Goal: Navigation & Orientation: Find specific page/section

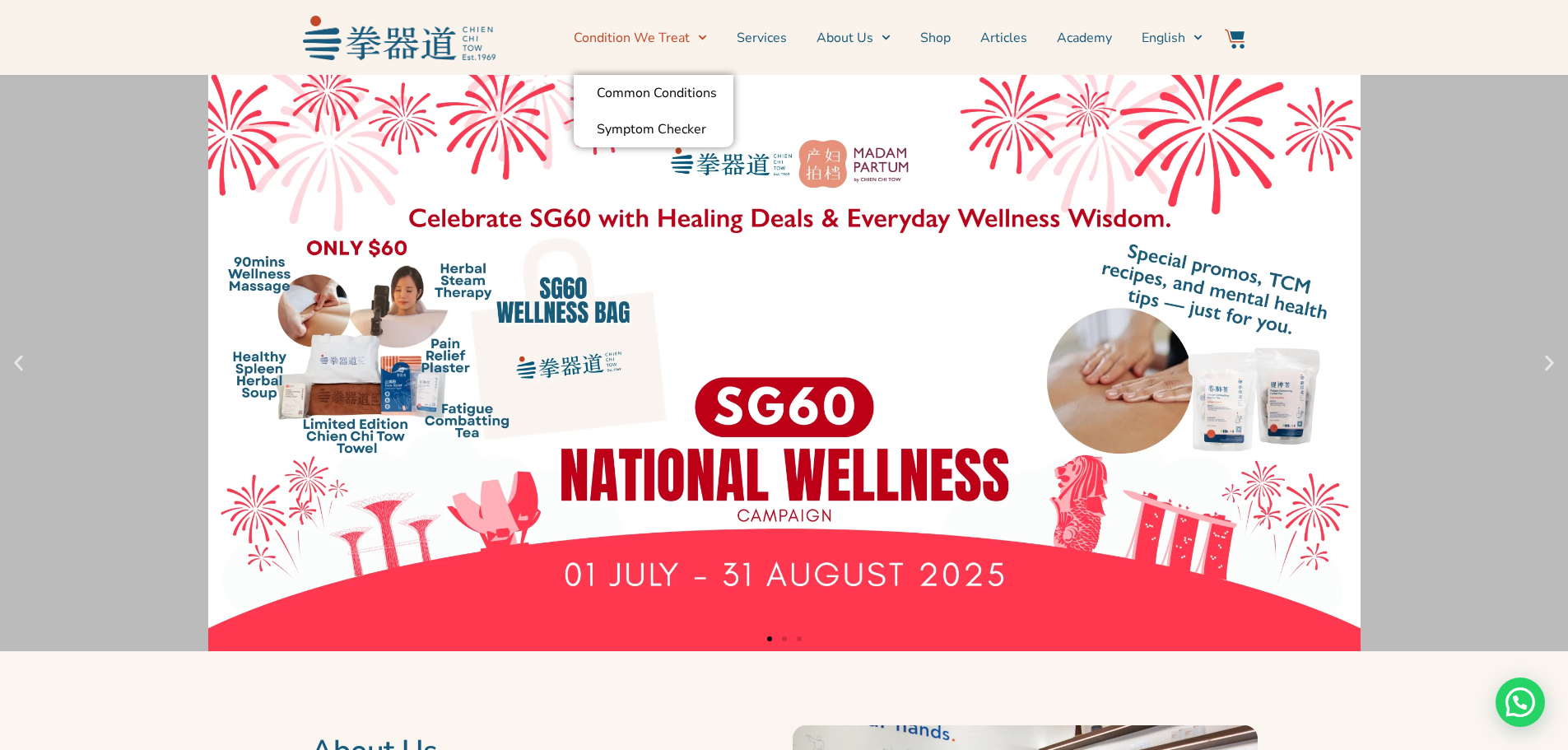
click at [642, 33] on link "Condition We Treat" at bounding box center [640, 38] width 133 height 41
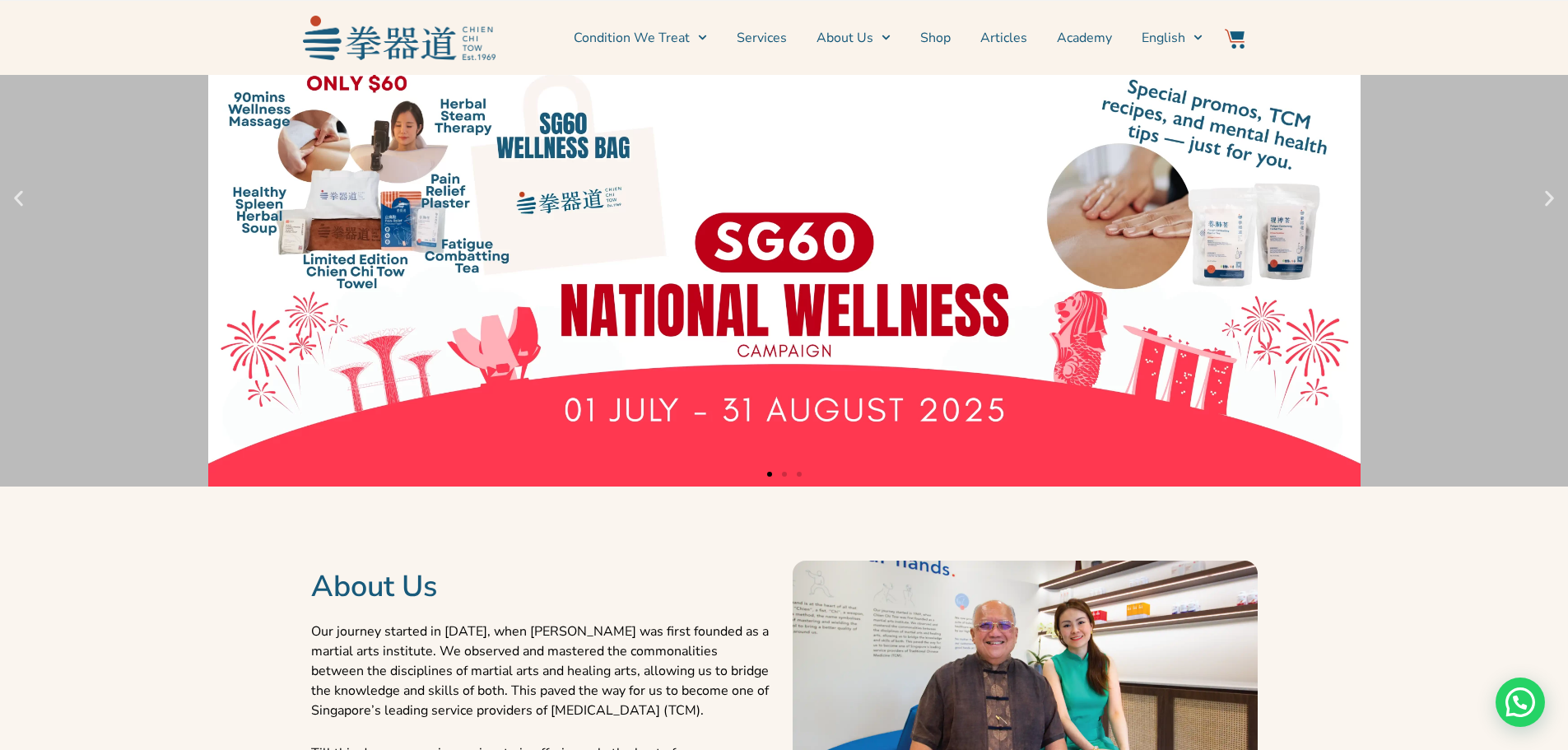
scroll to position [412, 0]
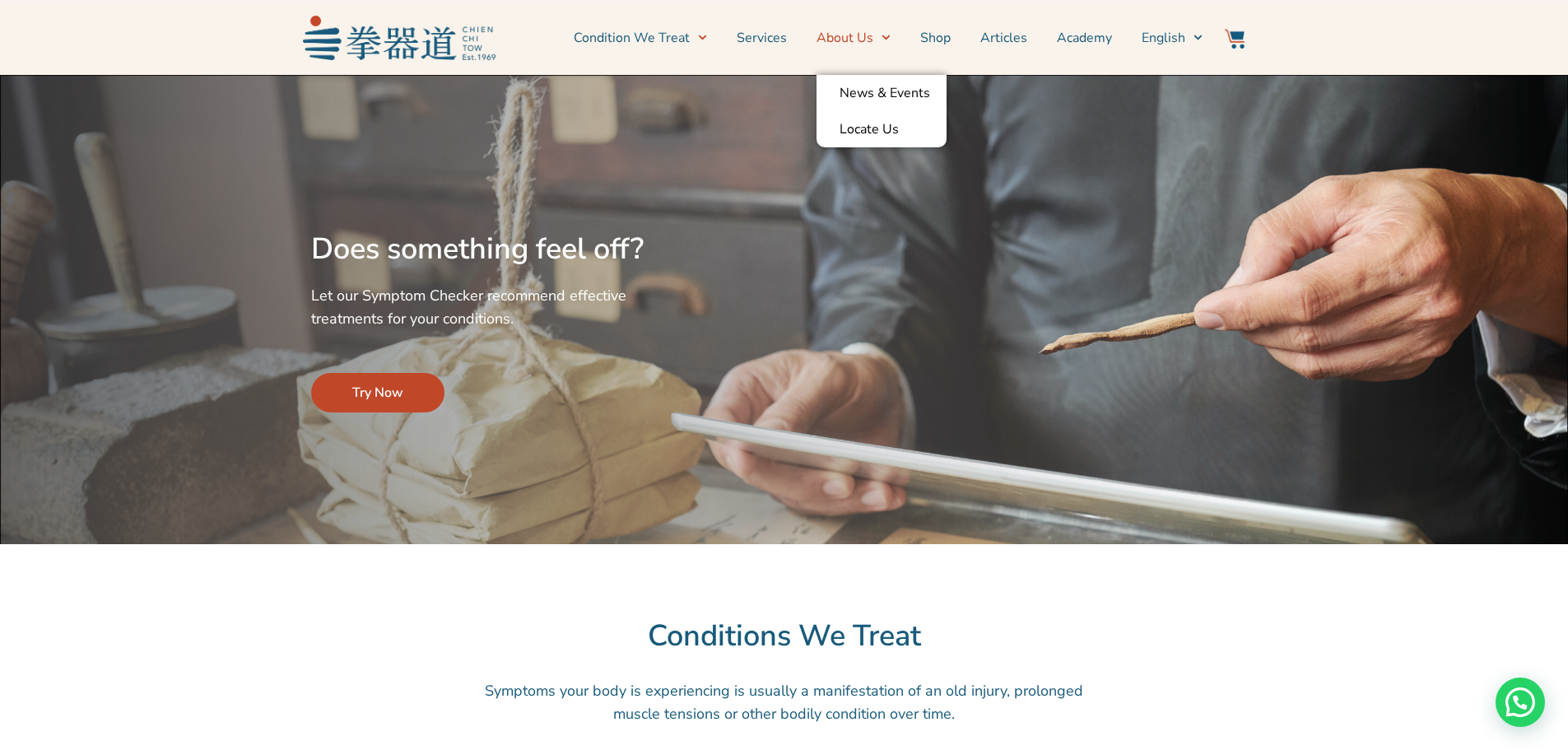
click at [860, 33] on link "About Us" at bounding box center [853, 38] width 74 height 41
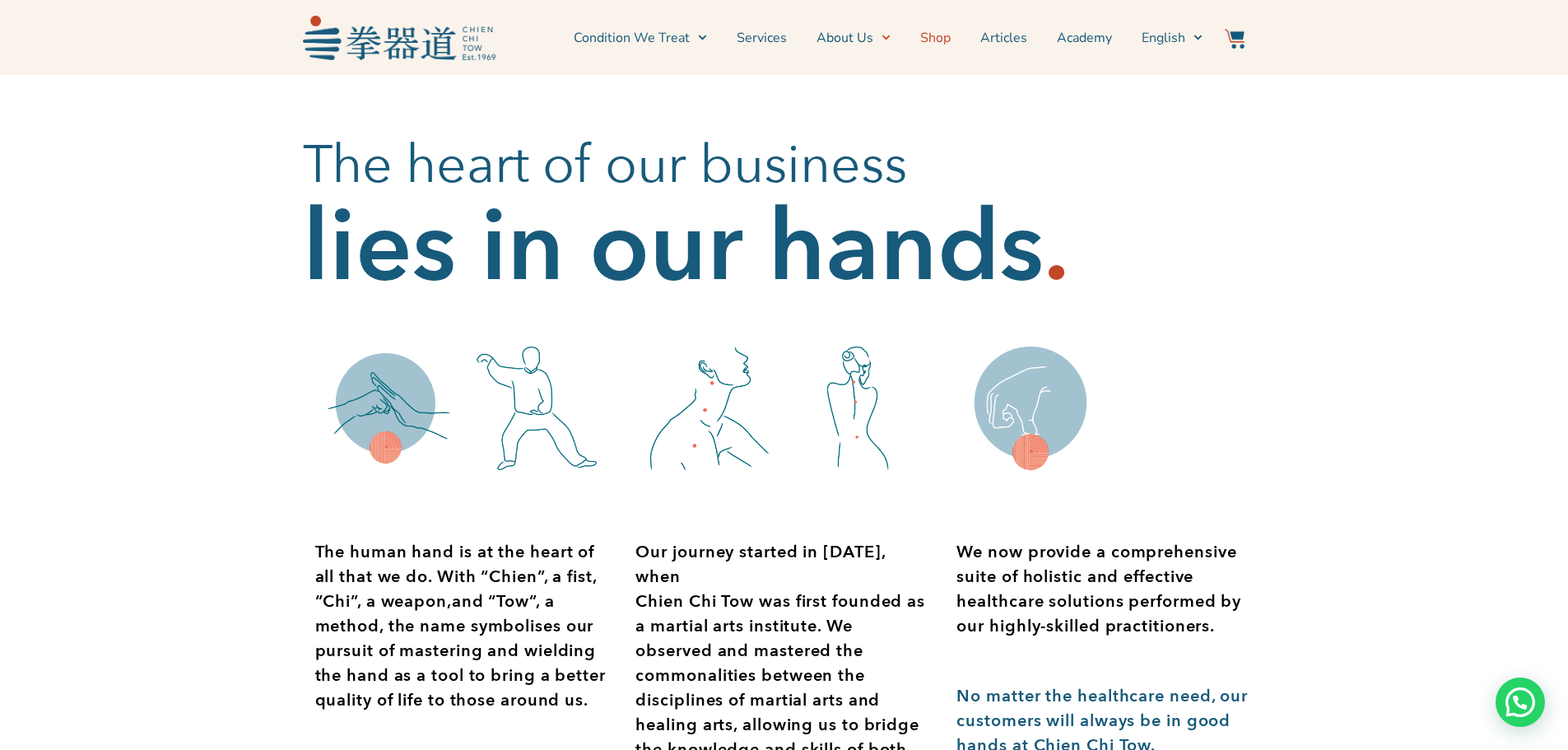
click at [929, 36] on link "Shop" at bounding box center [935, 38] width 30 height 41
click at [902, 138] on link "Locate Us" at bounding box center [881, 129] width 130 height 36
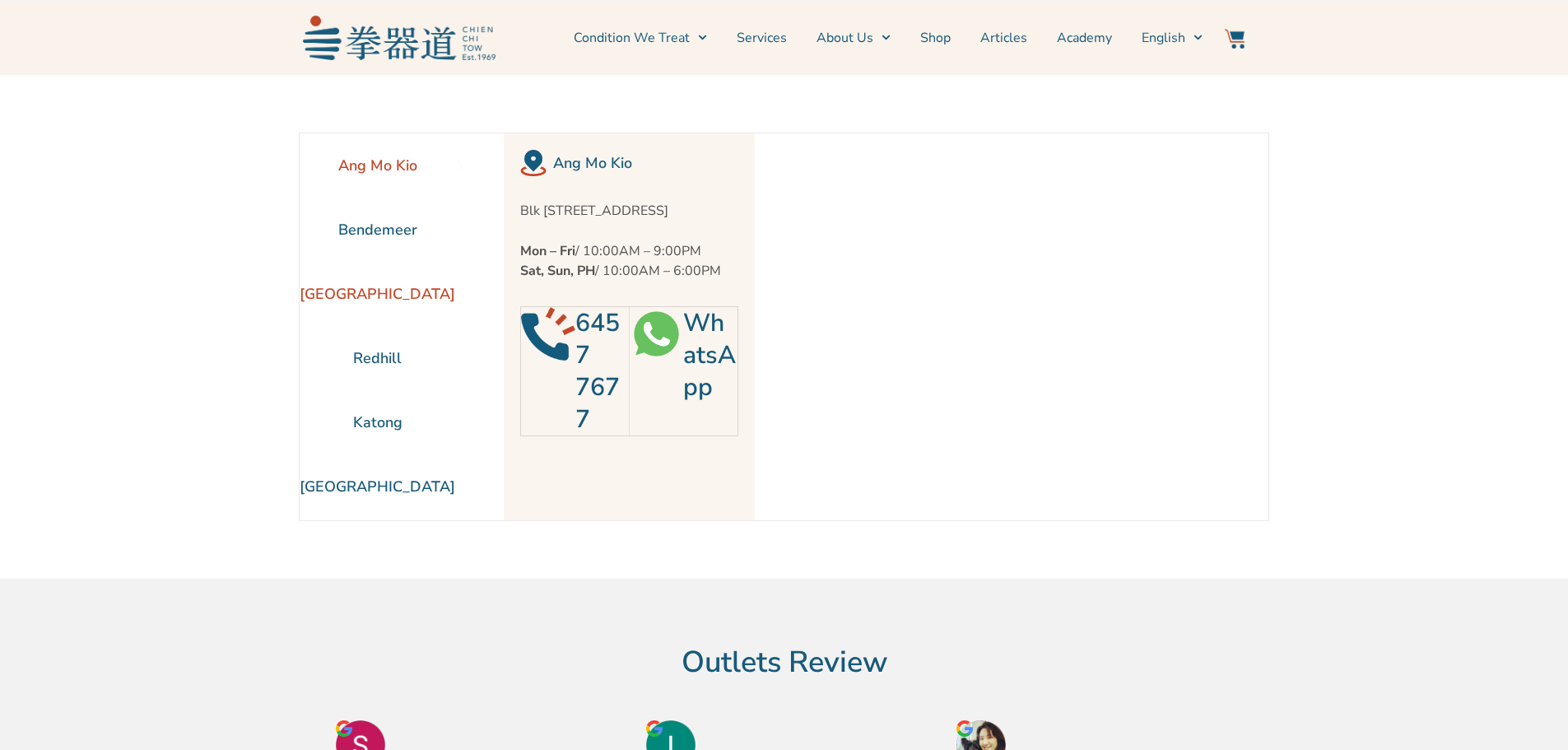
click at [384, 292] on li "[GEOGRAPHIC_DATA]" at bounding box center [378, 294] width 156 height 64
